Goal: Task Accomplishment & Management: Use online tool/utility

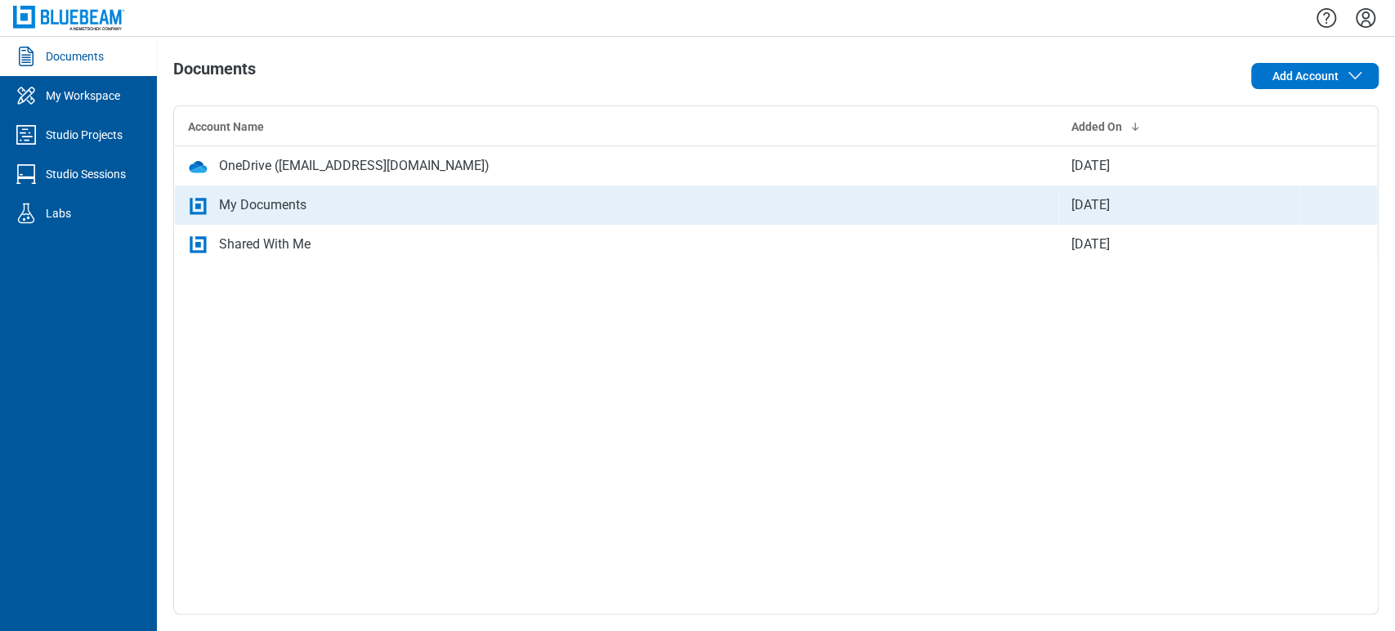
click at [320, 211] on div "My Documents" at bounding box center [616, 205] width 857 height 20
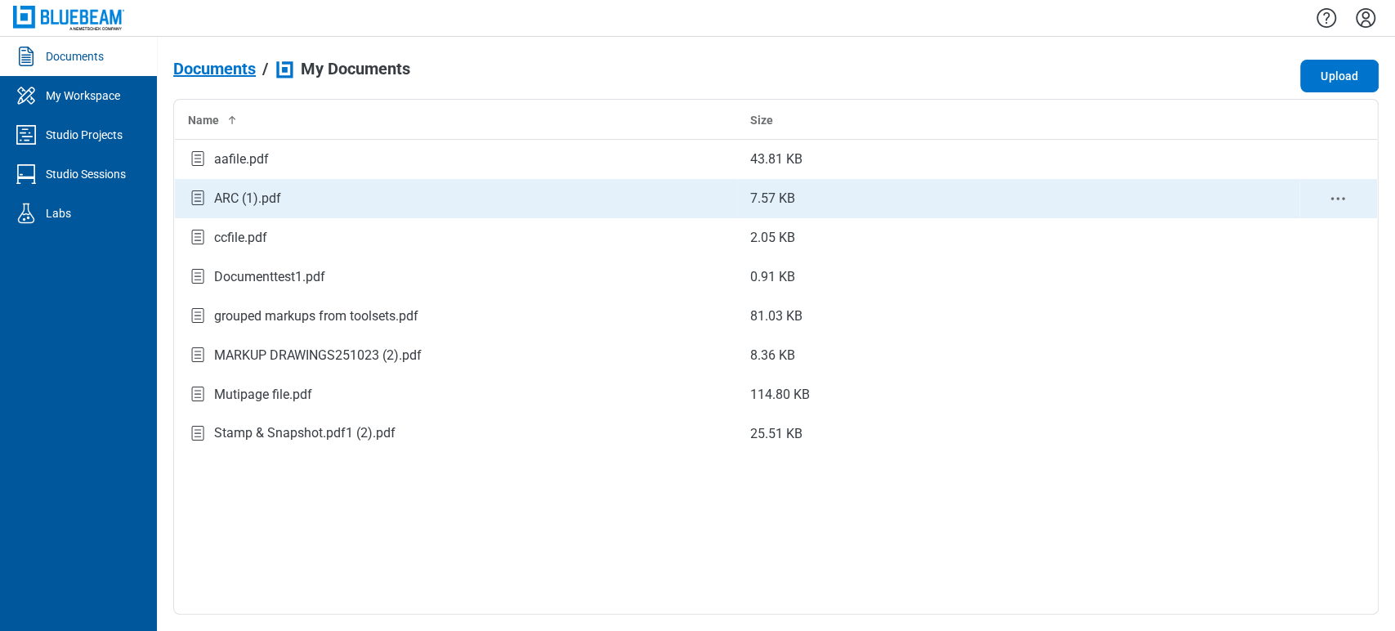
click at [328, 206] on div "ARC (1).pdf" at bounding box center [456, 198] width 536 height 22
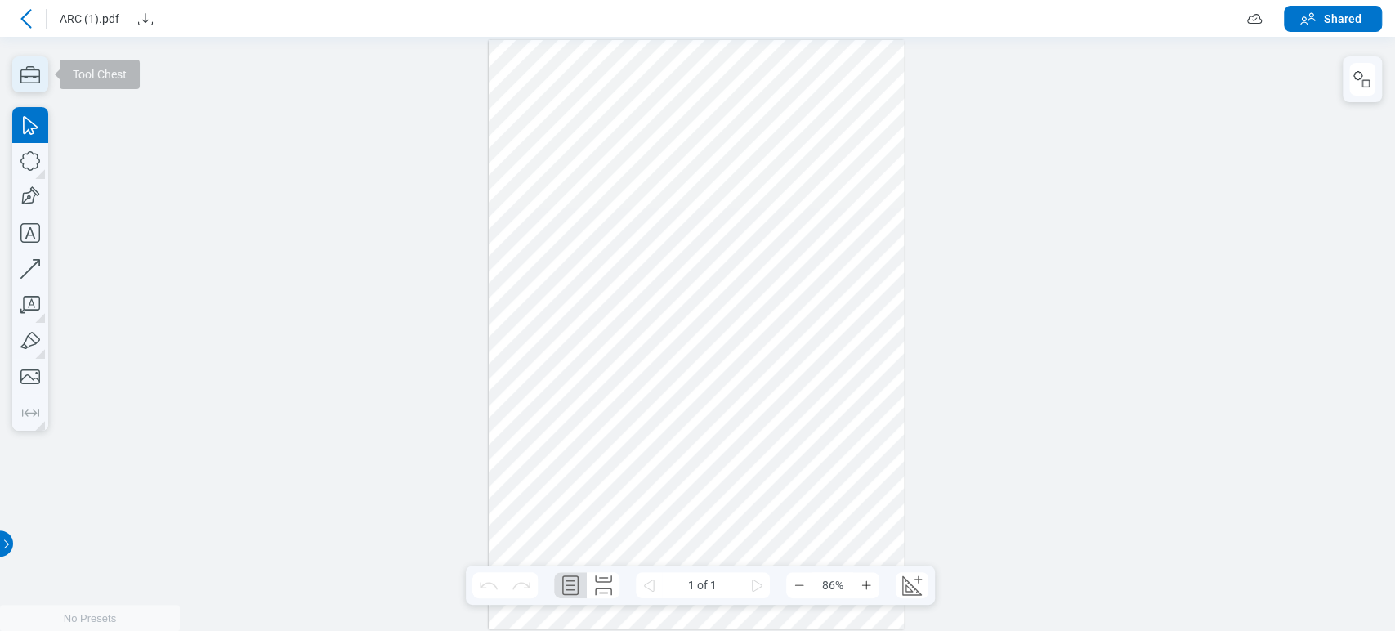
click at [18, 61] on icon "button" at bounding box center [30, 74] width 36 height 36
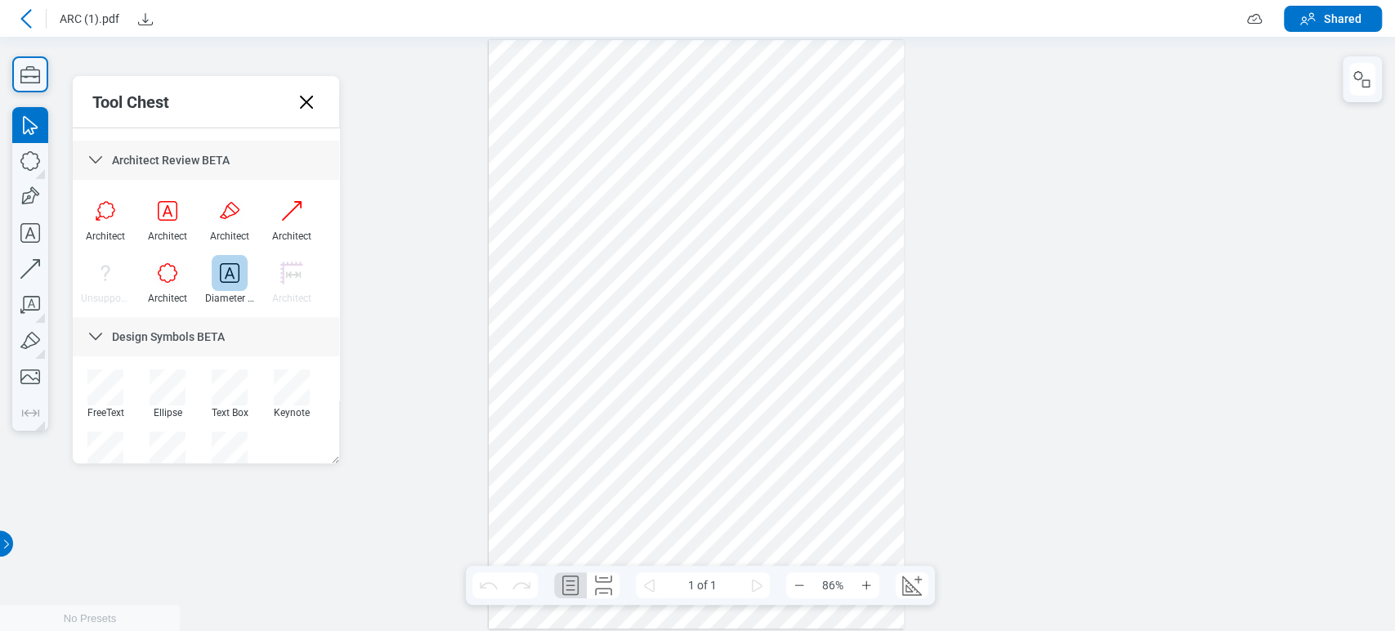
scroll to position [380, 0]
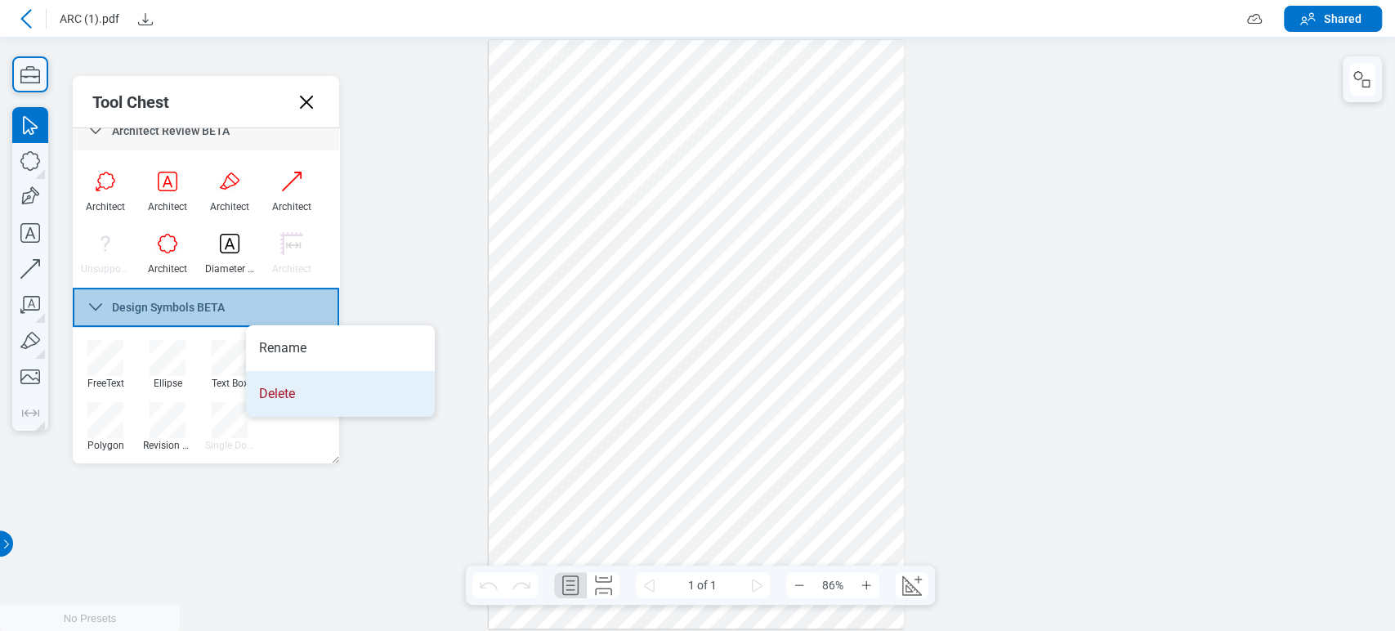
click at [290, 405] on li "Delete" at bounding box center [340, 394] width 189 height 46
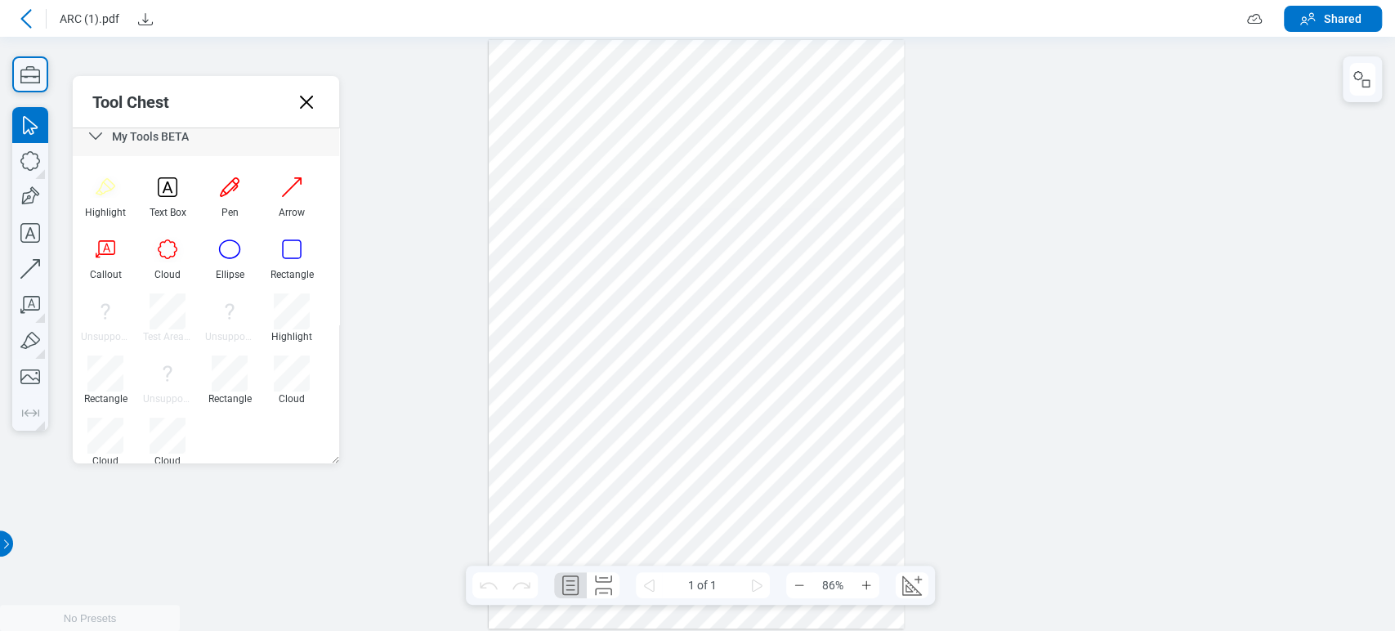
scroll to position [0, 0]
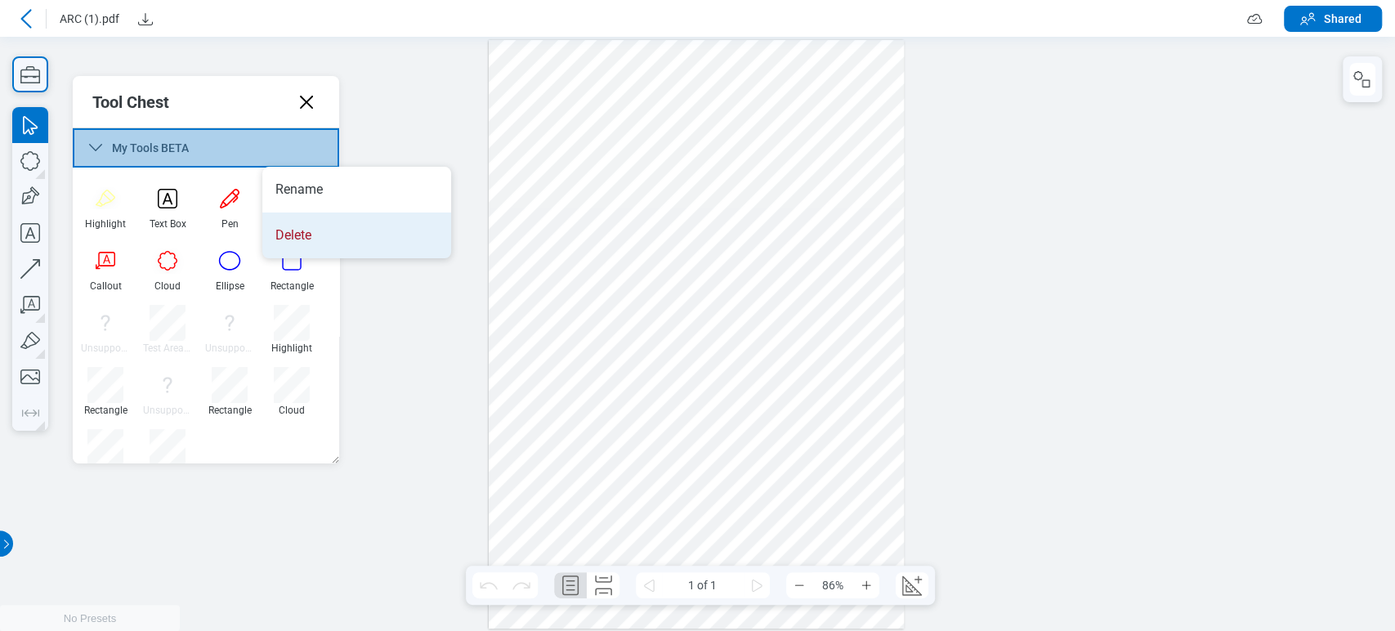
click at [292, 230] on li "Delete" at bounding box center [356, 236] width 189 height 46
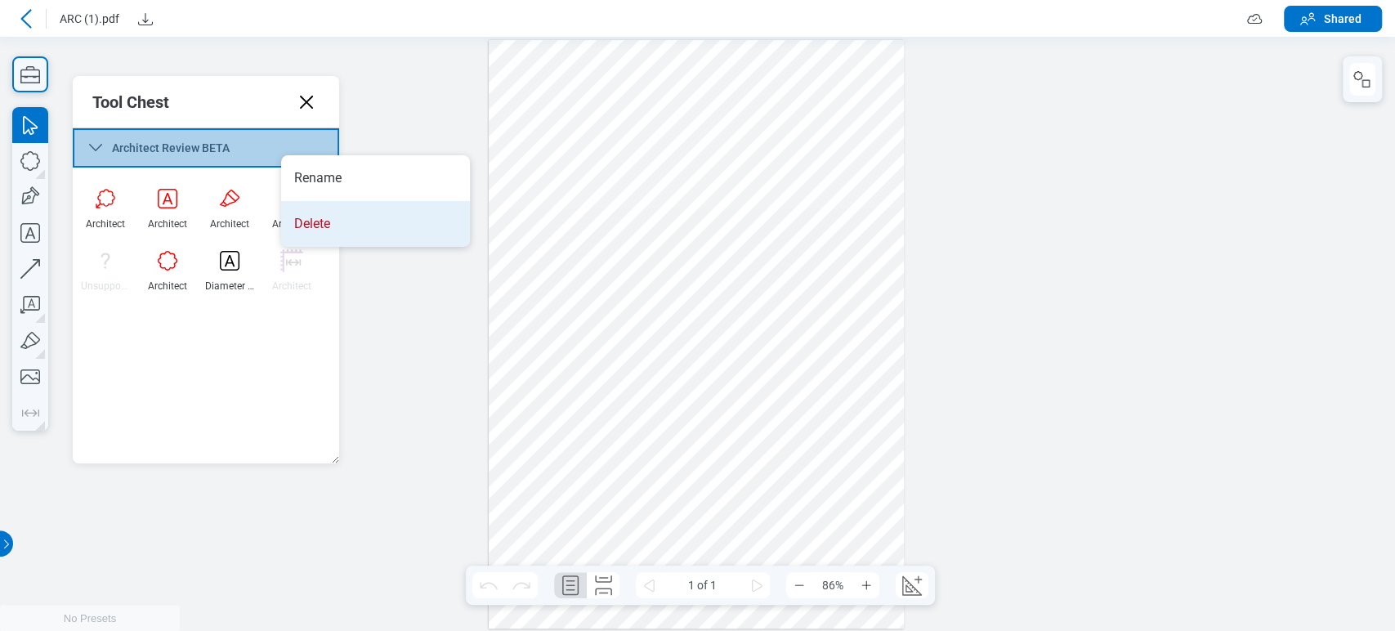
click at [338, 227] on li "Delete" at bounding box center [375, 224] width 189 height 46
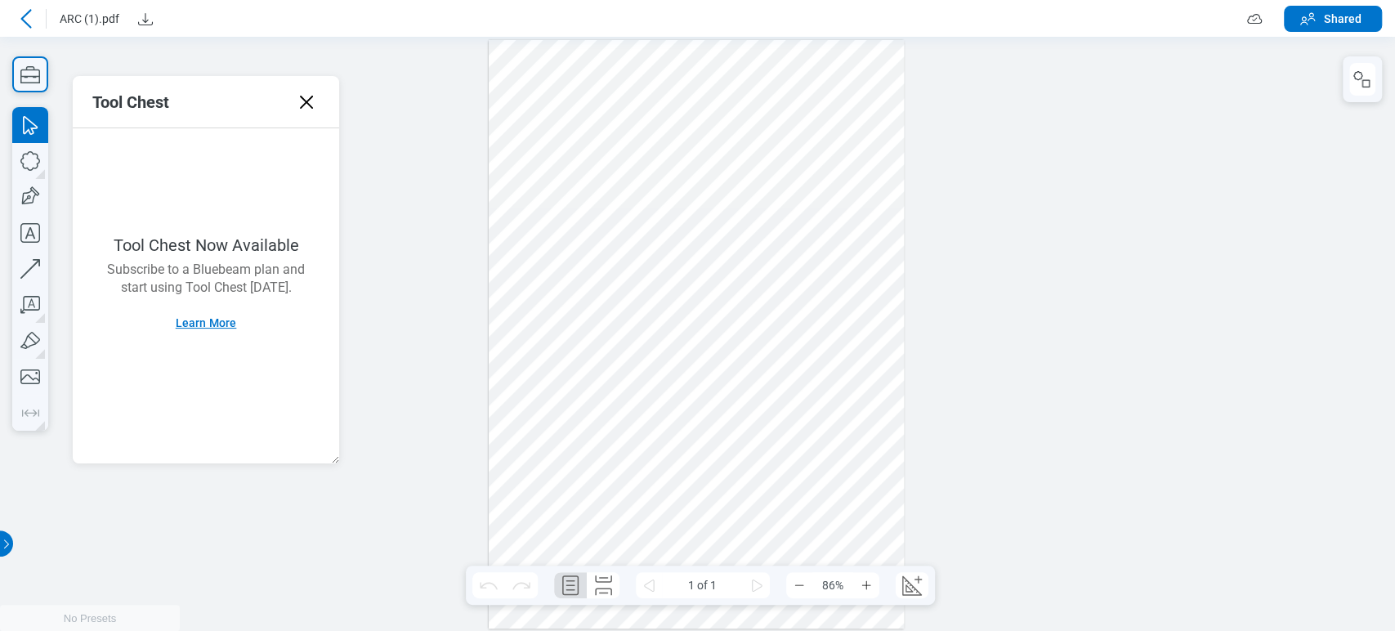
click at [180, 334] on button "Learn More" at bounding box center [206, 323] width 101 height 26
